Goal: Navigation & Orientation: Go to known website

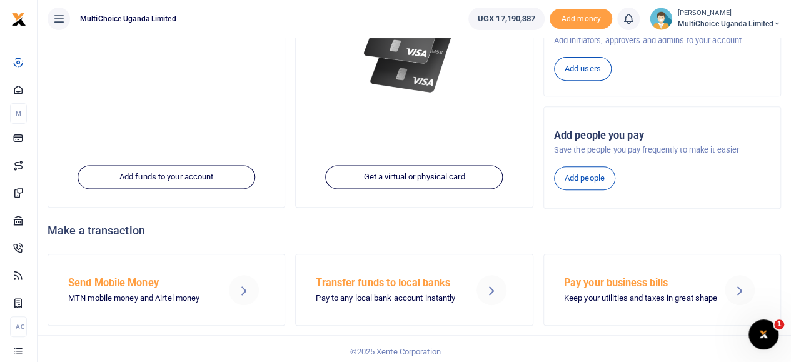
scroll to position [224, 0]
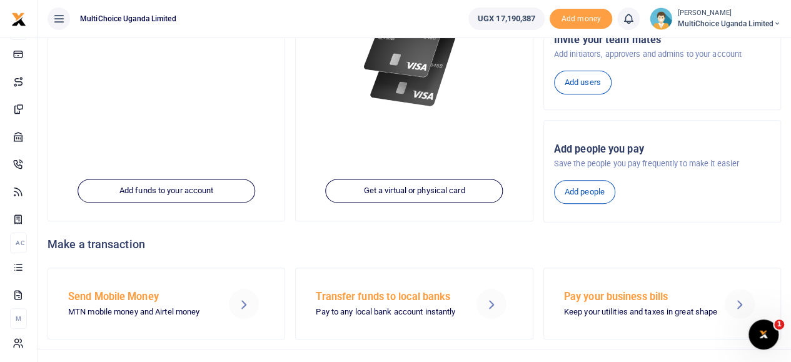
scroll to position [224, 0]
